Goal: Task Accomplishment & Management: Manage account settings

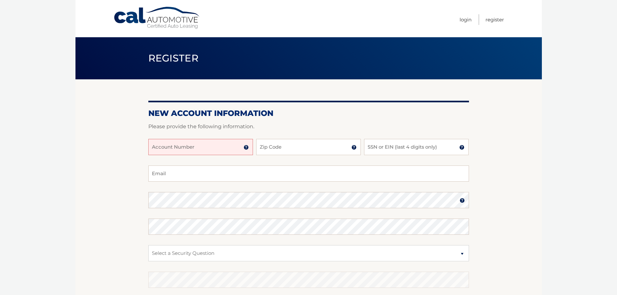
click at [222, 149] on input "Account Number" at bounding box center [200, 147] width 105 height 16
type input "44456011521"
type input "07762"
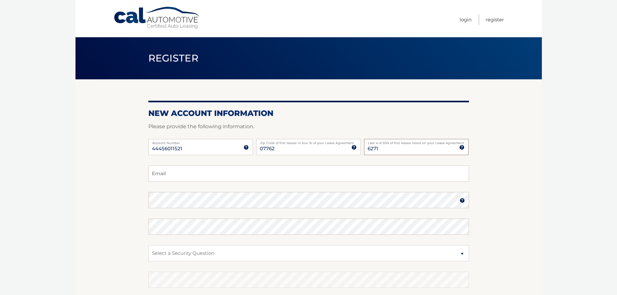
type input "6271"
click at [193, 173] on input "Email" at bounding box center [308, 173] width 320 height 16
type input "[EMAIL_ADDRESS]!"
drag, startPoint x: 384, startPoint y: 149, endPoint x: 350, endPoint y: 149, distance: 34.0
click at [350, 149] on div "44456011521 Account Number 11 digit account number provided on your coupon book…" at bounding box center [308, 152] width 320 height 27
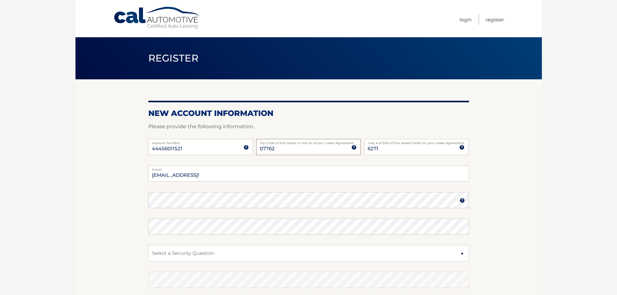
drag, startPoint x: 305, startPoint y: 151, endPoint x: 255, endPoint y: 151, distance: 49.2
click at [255, 151] on div "44456011521 Account Number 11 digit account number provided on your coupon book…" at bounding box center [308, 152] width 320 height 27
drag, startPoint x: 300, startPoint y: 151, endPoint x: 257, endPoint y: 151, distance: 43.0
click at [257, 151] on input "07762" at bounding box center [308, 147] width 105 height 16
type input "20115"
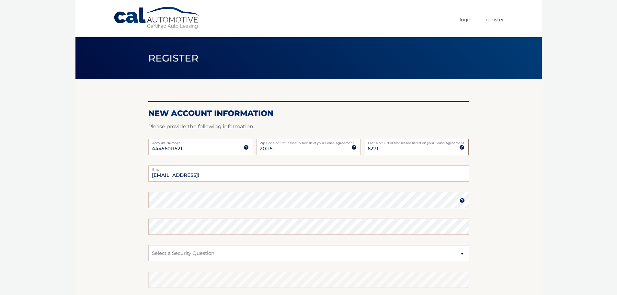
drag, startPoint x: 380, startPoint y: 147, endPoint x: 354, endPoint y: 147, distance: 25.2
click at [354, 147] on div "44456011521 Account Number 11 digit account number provided on your coupon book…" at bounding box center [308, 152] width 320 height 27
type input "1042"
click at [113, 211] on section "New Account Information Please provide the following information. 44456011521 A…" at bounding box center [308, 205] width 466 height 253
click at [143, 197] on section "New Account Information Please provide the following information. 44456011521 A…" at bounding box center [308, 205] width 466 height 253
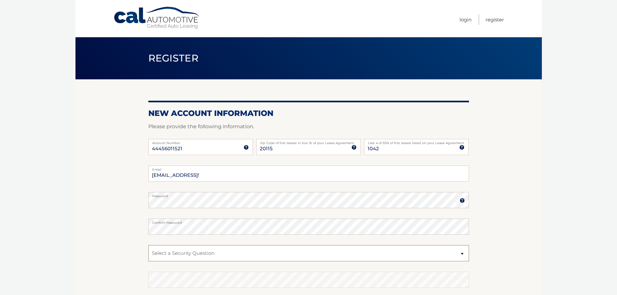
click at [233, 253] on select "Select a Security Question What was the name of your elementary school? What is…" at bounding box center [308, 253] width 320 height 16
select select "1"
click at [148, 245] on select "Select a Security Question What was the name of your elementary school? What is…" at bounding box center [308, 253] width 320 height 16
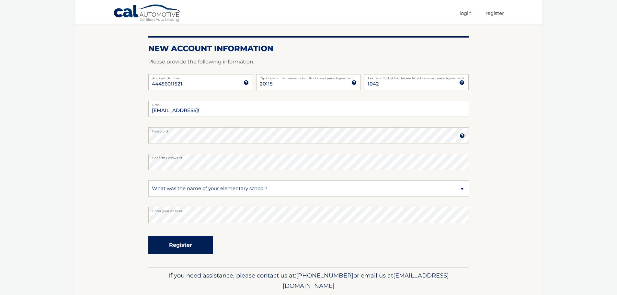
click at [185, 242] on button "Register" at bounding box center [180, 245] width 65 height 18
type input "eboucher@renmac.com"
click at [196, 240] on button "Register" at bounding box center [180, 245] width 65 height 18
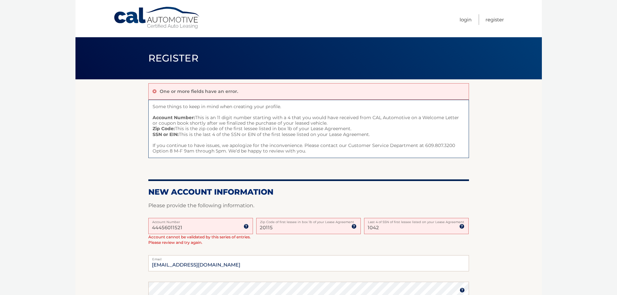
drag, startPoint x: 288, startPoint y: 229, endPoint x: 250, endPoint y: 228, distance: 38.9
click at [250, 228] on div "44456011521 Account Number 11 digit account number provided on your coupon book…" at bounding box center [308, 237] width 320 height 38
type input "02115"
click at [589, 178] on body "Cal Automotive Menu Login Register Register" at bounding box center [308, 147] width 617 height 295
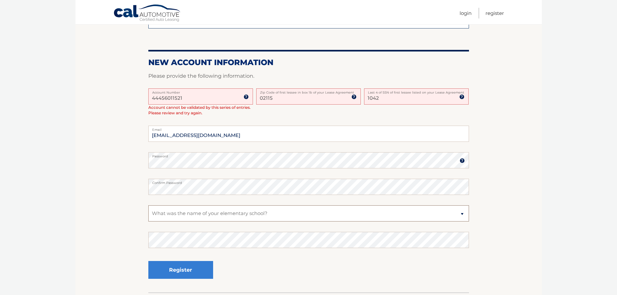
click at [202, 212] on select "Select a Security Question What was the name of your elementary school? What is…" at bounding box center [308, 213] width 320 height 16
click at [148, 205] on select "Select a Security Question What was the name of your elementary school? What is…" at bounding box center [308, 213] width 320 height 16
click at [189, 271] on button "Register" at bounding box center [180, 270] width 65 height 18
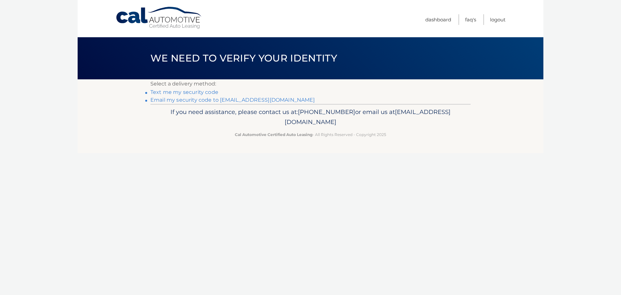
click at [182, 99] on link "Email my security code to e*******@renmac.com" at bounding box center [233, 100] width 165 height 6
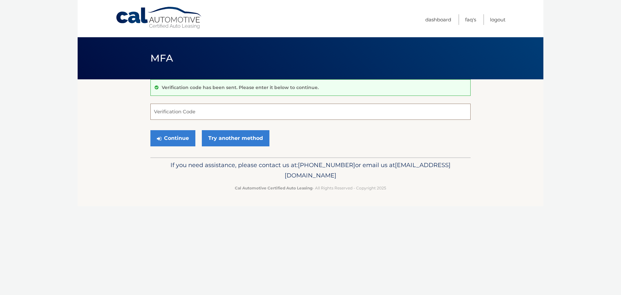
click at [164, 115] on input "Verification Code" at bounding box center [311, 112] width 320 height 16
paste input "084820"
click at [160, 141] on button "Continue" at bounding box center [173, 138] width 45 height 16
type input "084820"
click at [173, 133] on button "Continue" at bounding box center [173, 138] width 45 height 16
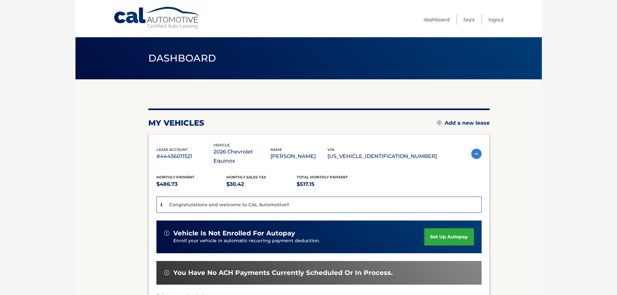
click at [445, 228] on link "set up autopay" at bounding box center [448, 236] width 49 height 17
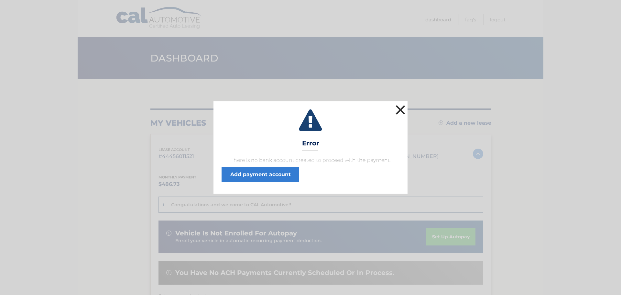
click at [404, 109] on button "×" at bounding box center [400, 109] width 13 height 13
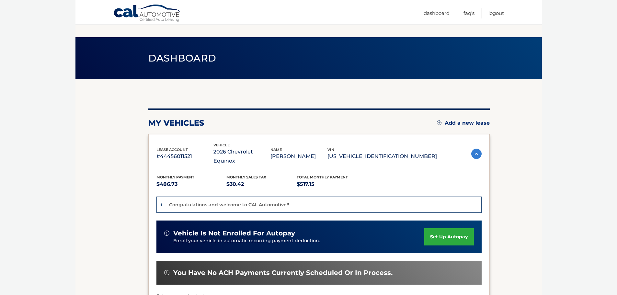
scroll to position [97, 0]
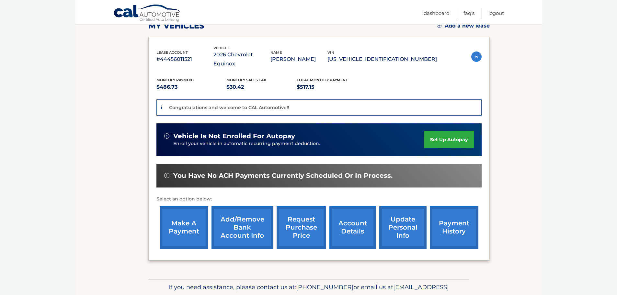
click at [440, 131] on link "set up autopay" at bounding box center [448, 139] width 49 height 17
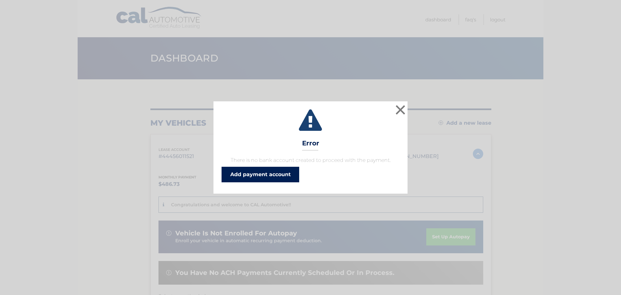
click at [281, 174] on link "Add payment account" at bounding box center [261, 175] width 78 height 16
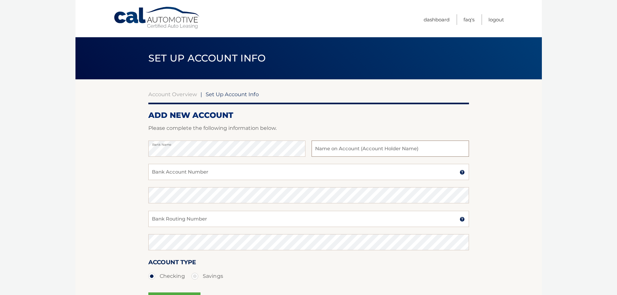
click at [337, 150] on input "text" at bounding box center [389, 148] width 157 height 16
type input "[PERSON_NAME]"
click at [210, 175] on input "Bank Account Number" at bounding box center [308, 172] width 320 height 16
drag, startPoint x: 186, startPoint y: 173, endPoint x: 137, endPoint y: 172, distance: 49.9
click at [137, 172] on section "Account Overview | Set Up Account Info ADD NEW ACCOUNT Please complete the foll…" at bounding box center [308, 202] width 466 height 247
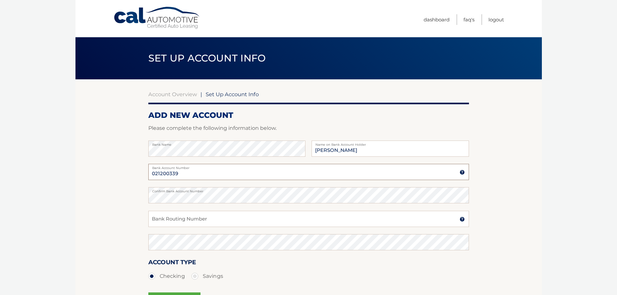
drag, startPoint x: 178, startPoint y: 171, endPoint x: 136, endPoint y: 170, distance: 42.1
click at [136, 170] on section "Account Overview | Set Up Account Info ADD NEW ACCOUNT Please complete the foll…" at bounding box center [308, 202] width 466 height 247
type input "381062886619"
click at [131, 194] on section "Account Overview | Set Up Account Info ADD NEW ACCOUNT Please complete the foll…" at bounding box center [308, 202] width 466 height 247
click at [161, 217] on input "Bank Routing Number" at bounding box center [308, 219] width 320 height 16
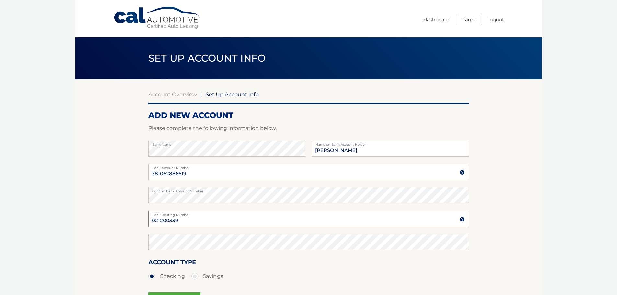
type input "021200339"
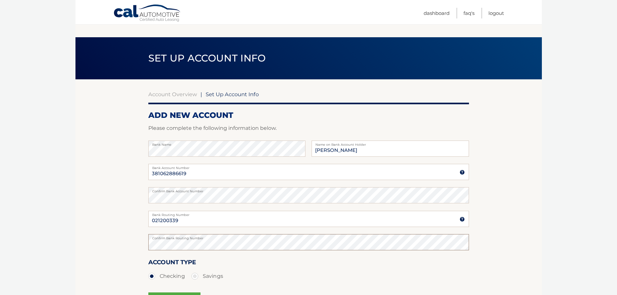
scroll to position [65, 0]
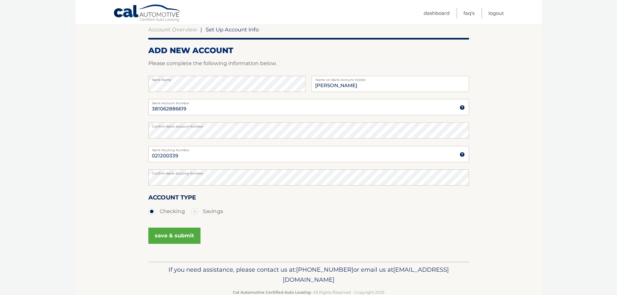
click at [160, 232] on button "save & submit" at bounding box center [174, 236] width 52 height 16
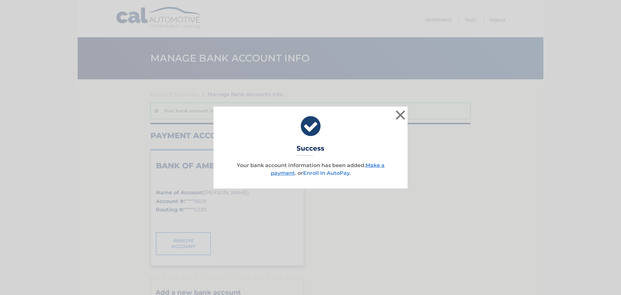
click at [335, 174] on link "Enroll In AutoPay" at bounding box center [326, 173] width 46 height 6
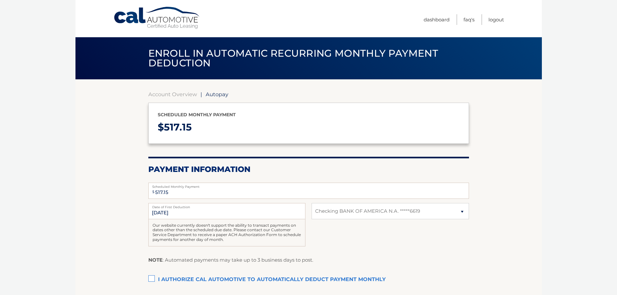
select select "YmQxYTRkMzEtMDUyMi00M2VjLWE3ZDgtNTMxOGI0OTQzNDc1"
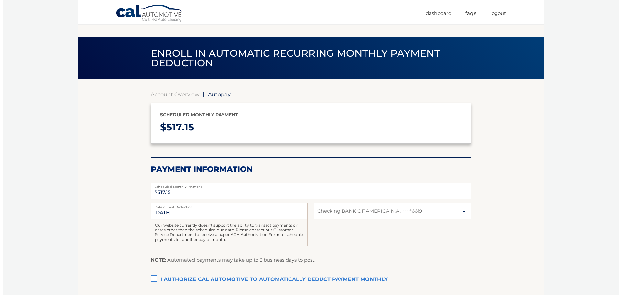
scroll to position [77, 0]
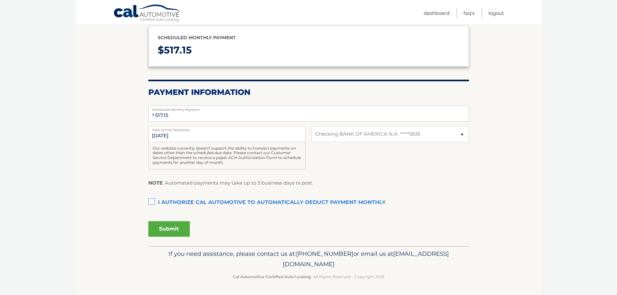
click at [152, 204] on label "I authorize cal automotive to automatically deduct payment monthly This checkbo…" at bounding box center [308, 202] width 320 height 13
click at [0, 0] on input "I authorize cal automotive to automatically deduct payment monthly This checkbo…" at bounding box center [0, 0] width 0 height 0
click at [173, 228] on button "Submit" at bounding box center [168, 229] width 41 height 16
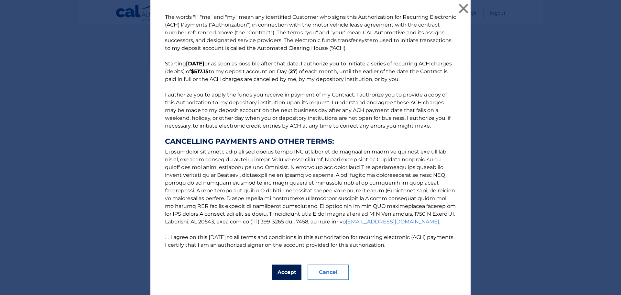
click at [286, 270] on button "Accept" at bounding box center [287, 272] width 29 height 16
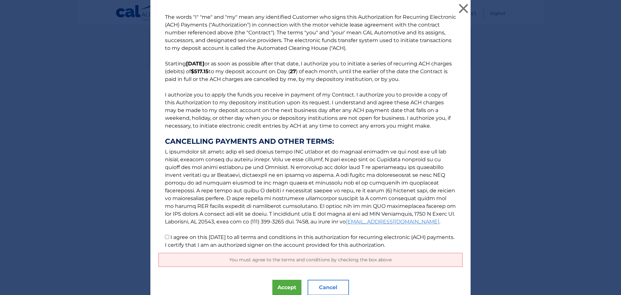
click at [165, 237] on input "I agree on this 09/20/2025 to all terms and conditions in this authorization fo…" at bounding box center [167, 237] width 4 height 4
checkbox input "true"
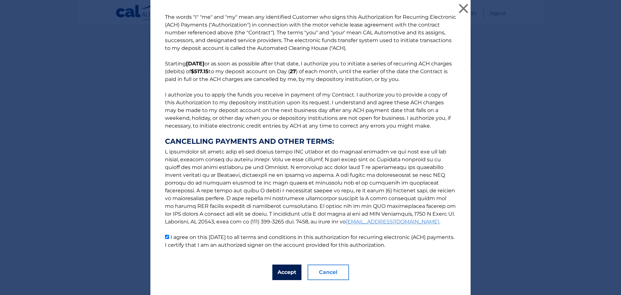
click at [279, 272] on button "Accept" at bounding box center [287, 272] width 29 height 16
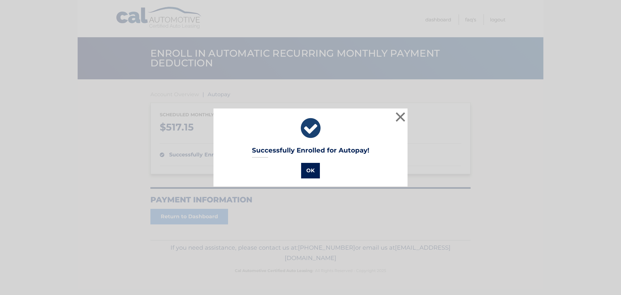
click at [309, 173] on button "OK" at bounding box center [310, 171] width 19 height 16
